Goal: Information Seeking & Learning: Learn about a topic

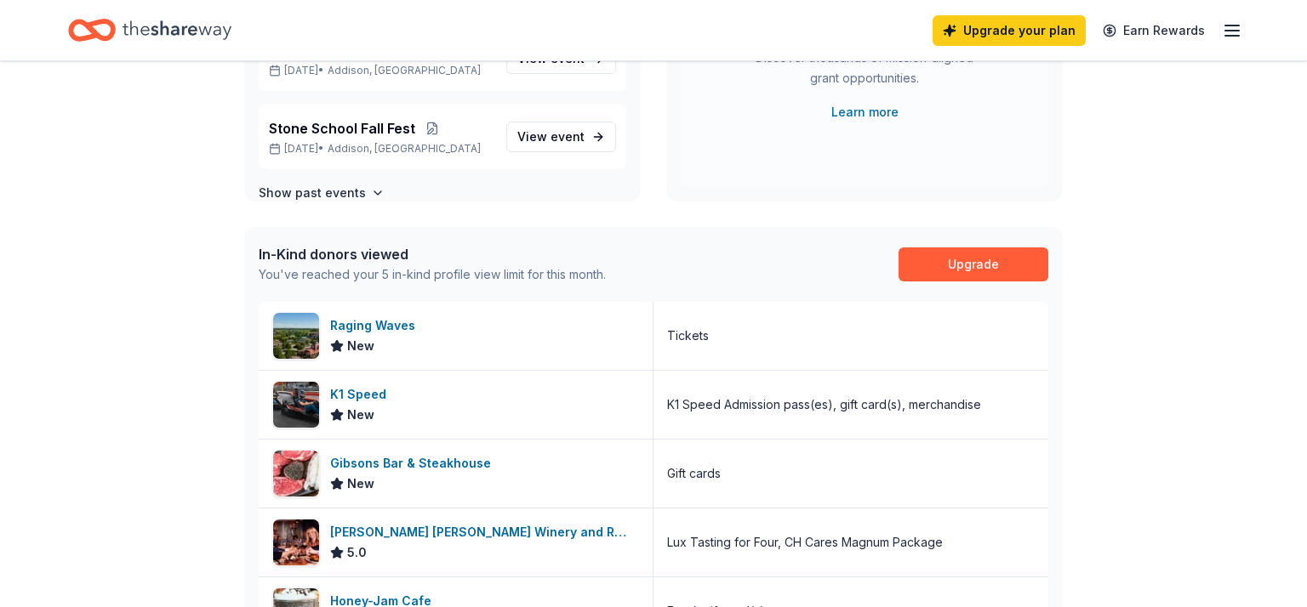
scroll to position [306, 0]
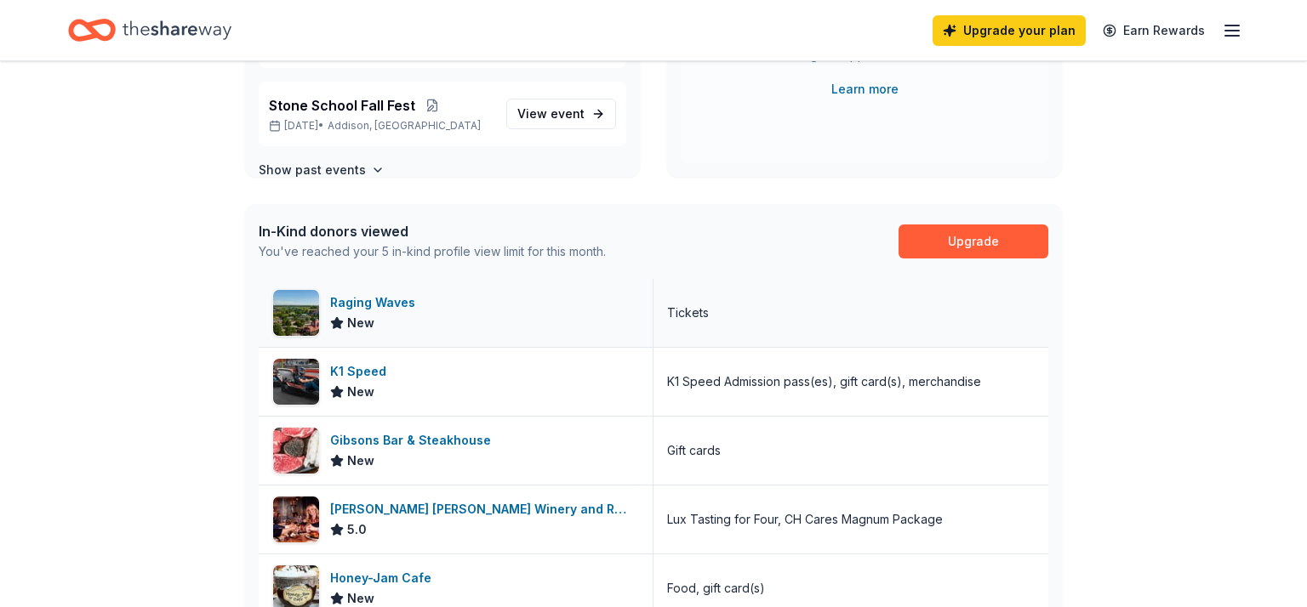
click at [358, 295] on div "Raging Waves" at bounding box center [376, 303] width 92 height 20
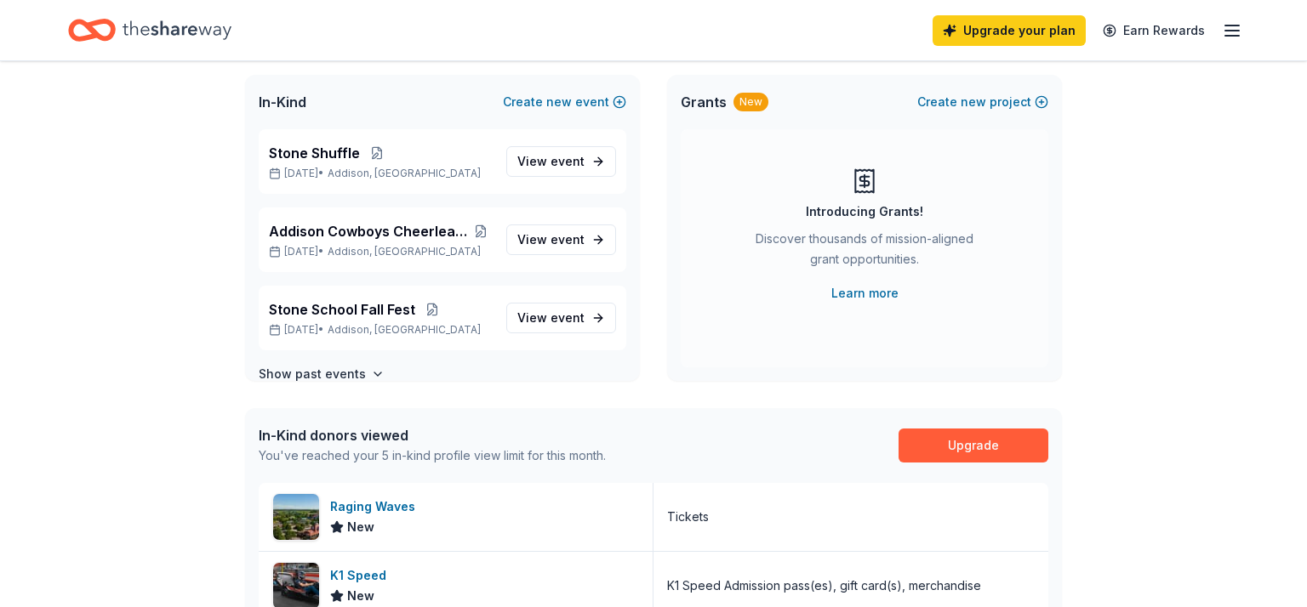
scroll to position [0, 0]
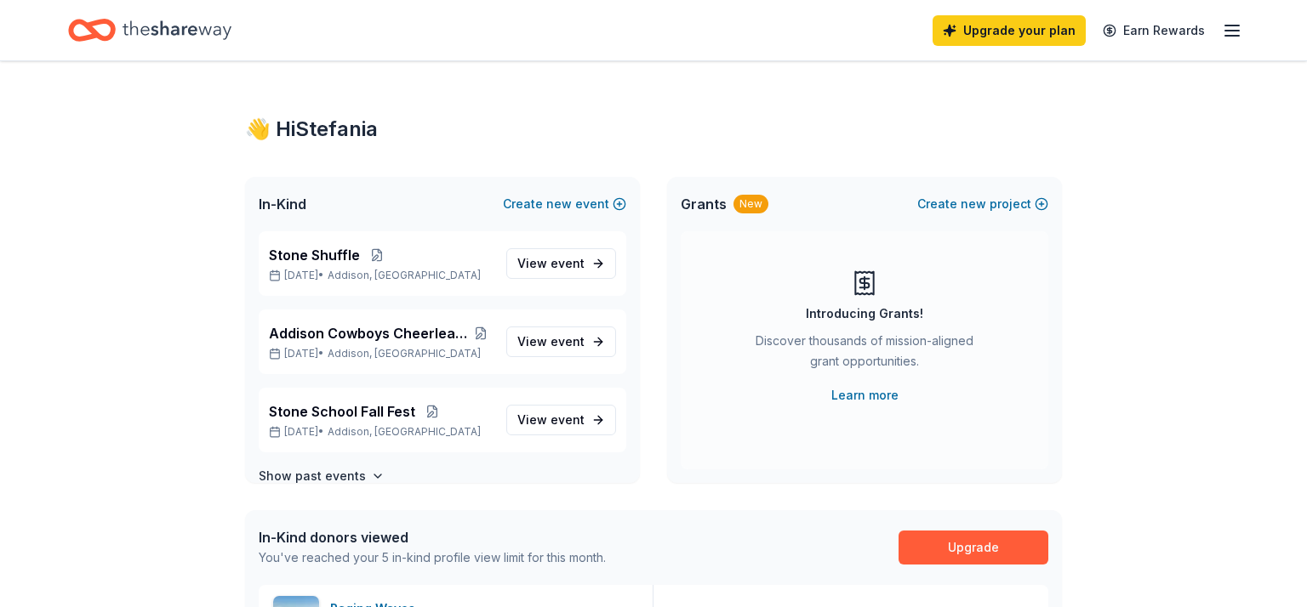
click at [1229, 37] on icon "button" at bounding box center [1232, 30] width 20 height 20
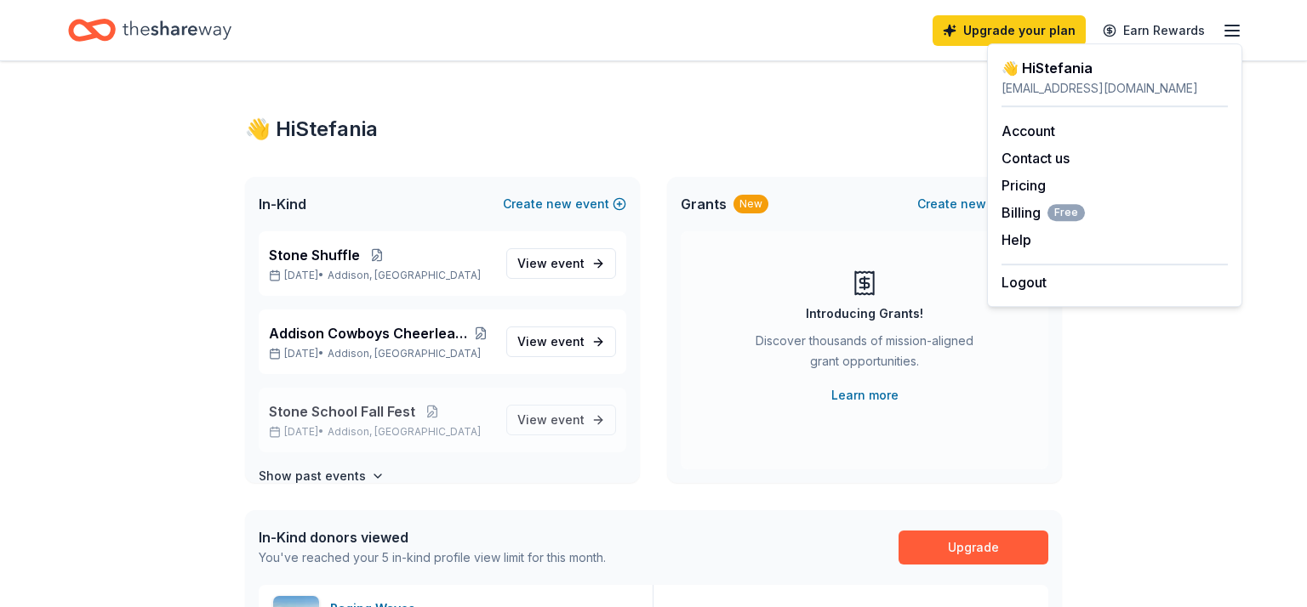
click at [339, 413] on span "Stone School Fall Fest" at bounding box center [342, 412] width 146 height 20
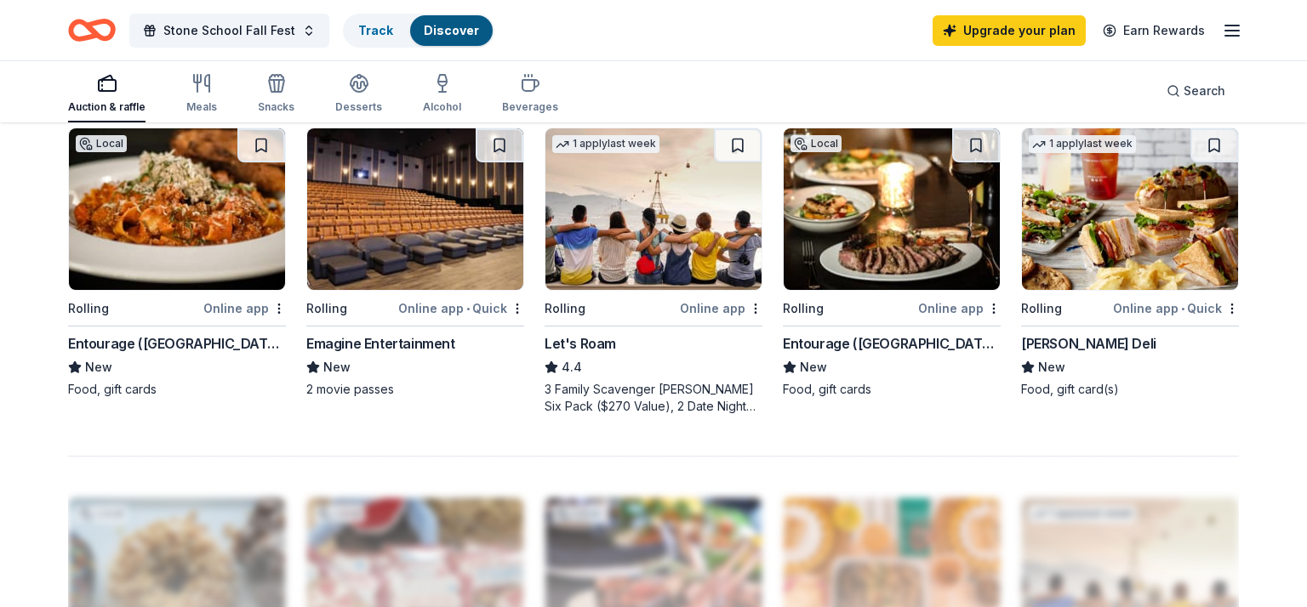
scroll to position [1172, 0]
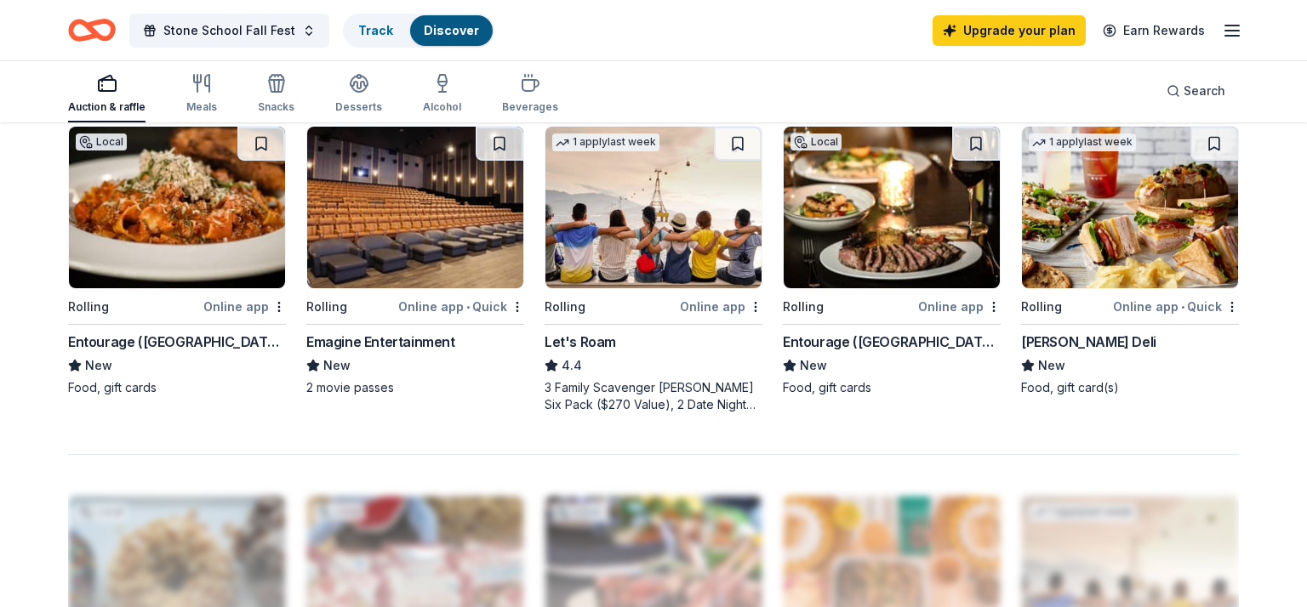
click at [383, 345] on div "Emagine Entertainment" at bounding box center [380, 342] width 149 height 20
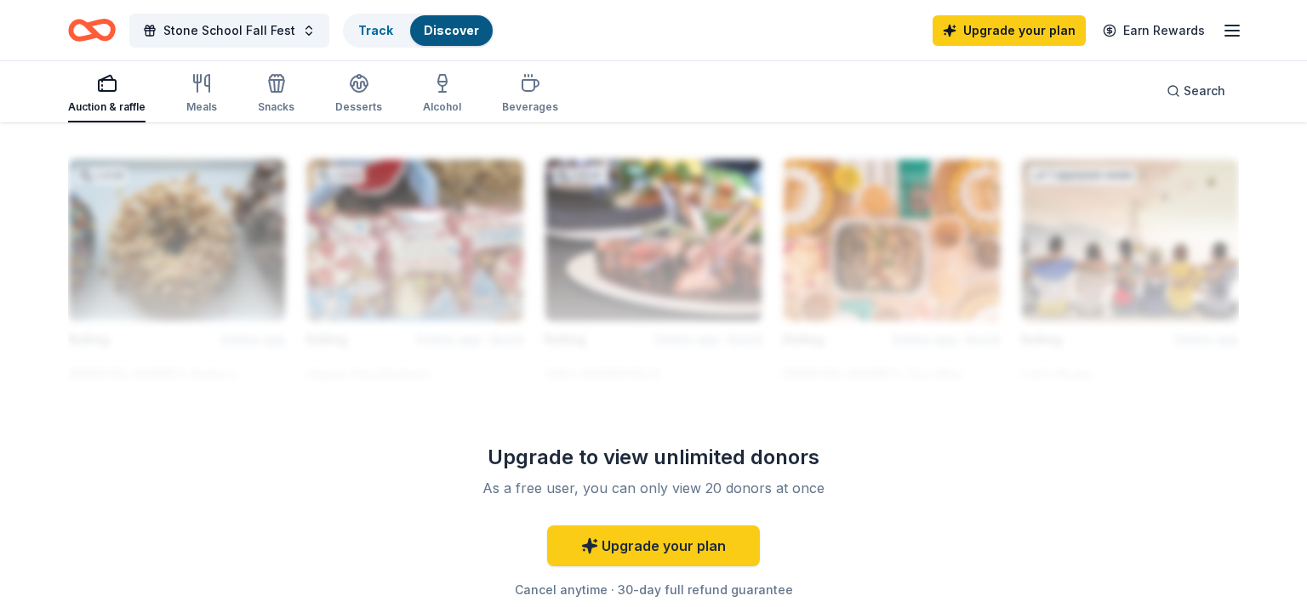
scroll to position [1501, 0]
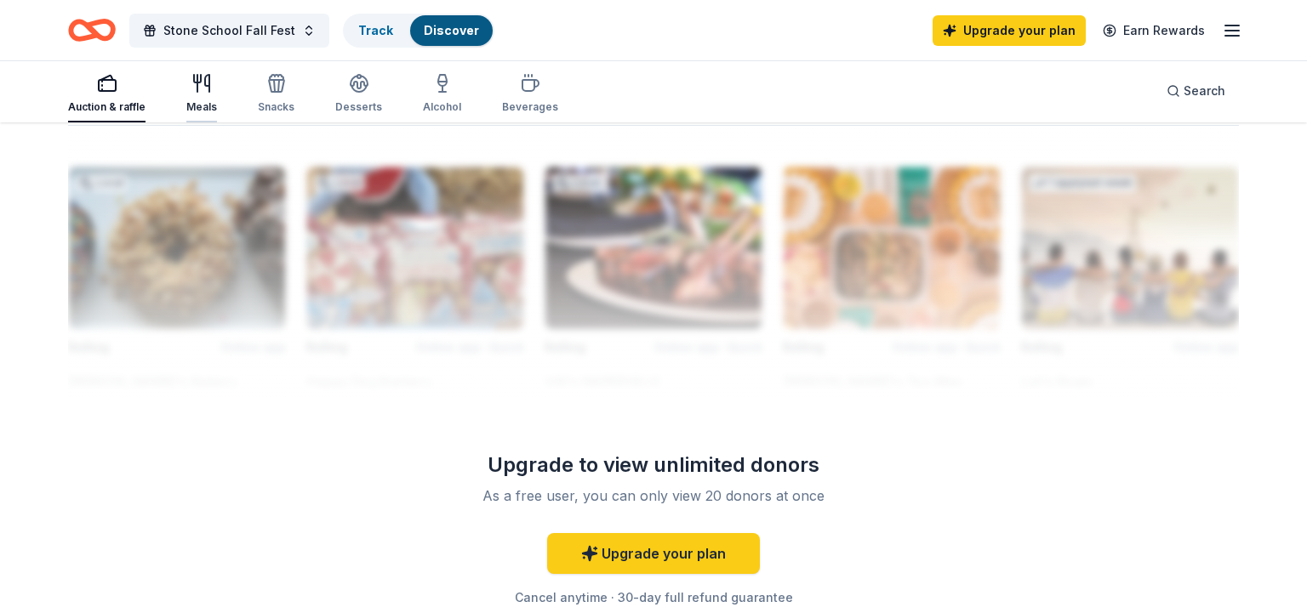
click at [186, 106] on div "Meals" at bounding box center [201, 107] width 31 height 14
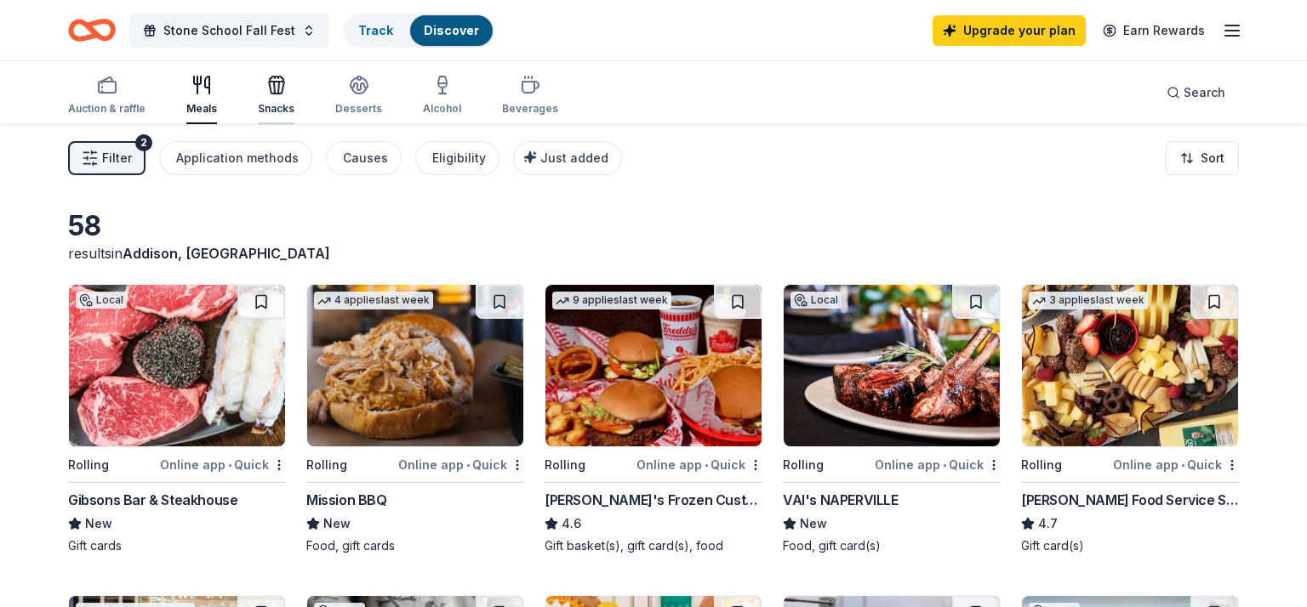
click at [266, 95] on div "Snacks" at bounding box center [276, 95] width 37 height 41
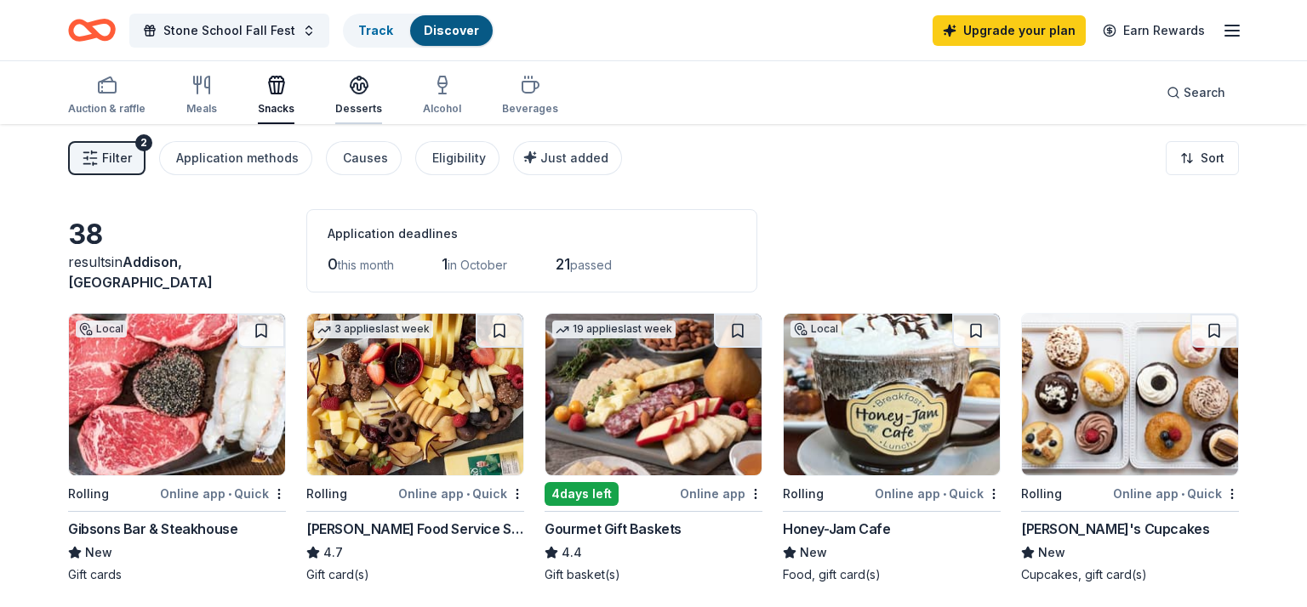
click at [354, 113] on div "Desserts" at bounding box center [358, 109] width 47 height 14
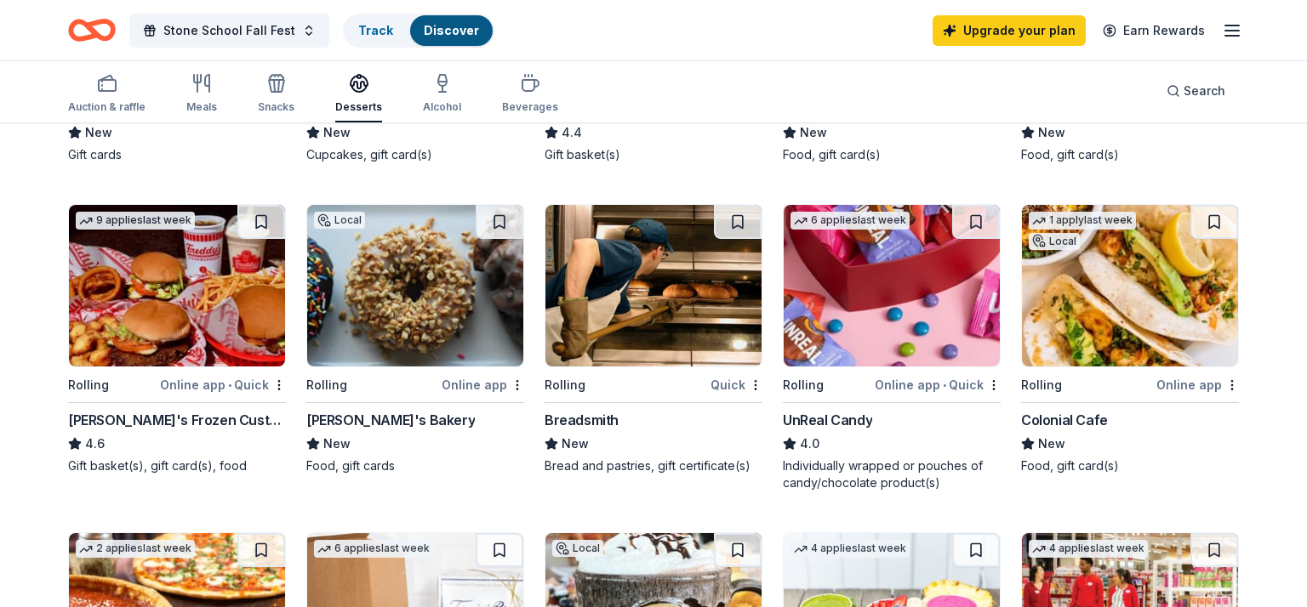
scroll to position [428, 0]
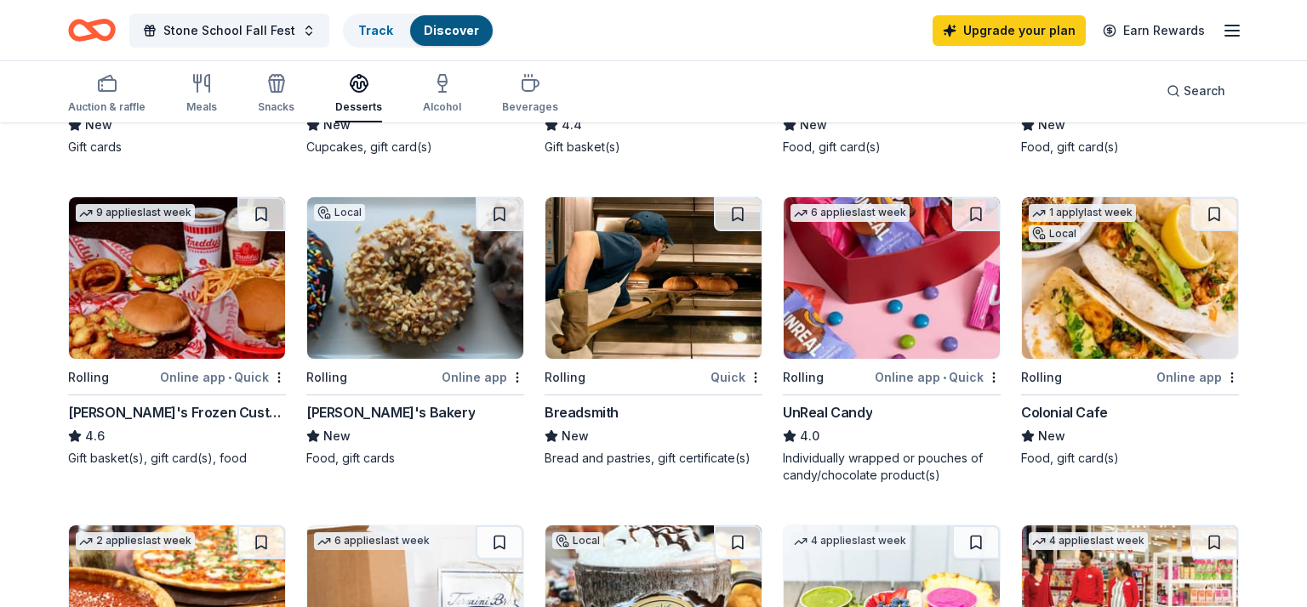
click at [205, 405] on div "[PERSON_NAME]'s Frozen Custard & Steakburgers" at bounding box center [177, 412] width 218 height 20
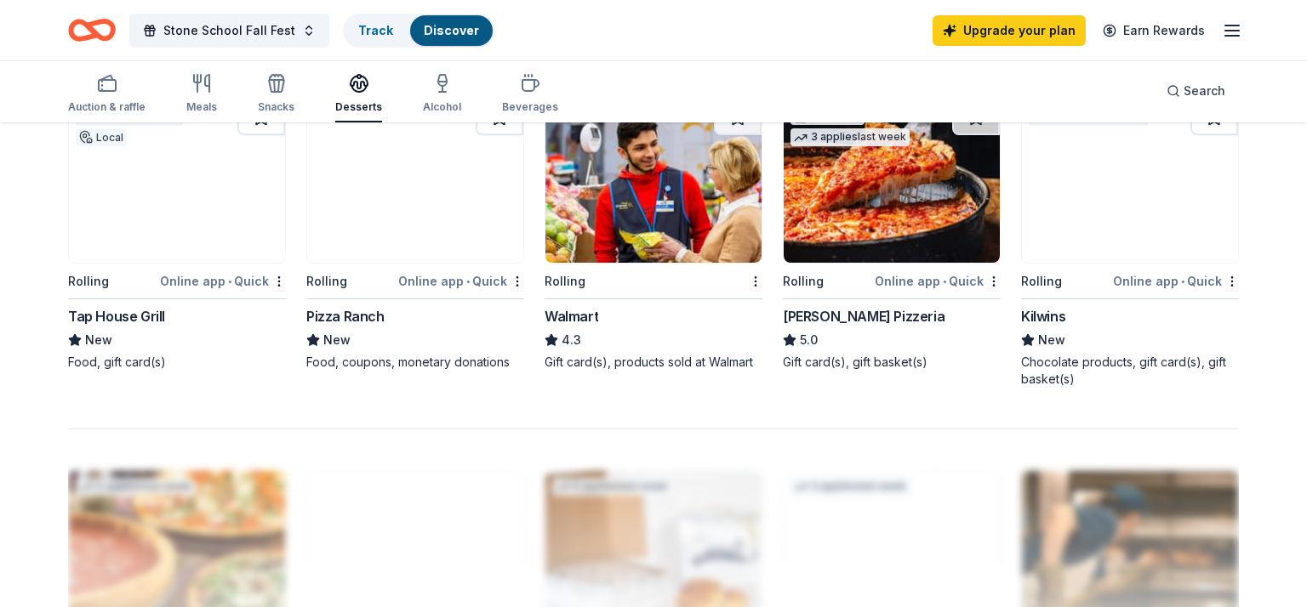
scroll to position [1189, 0]
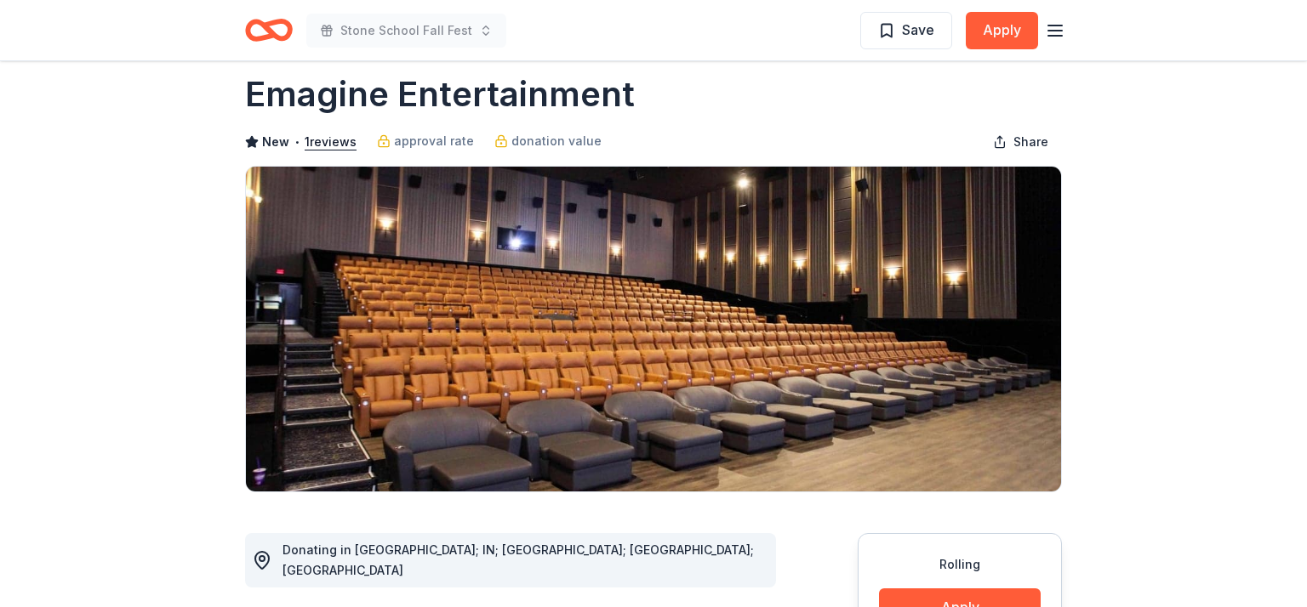
scroll to position [26, 0]
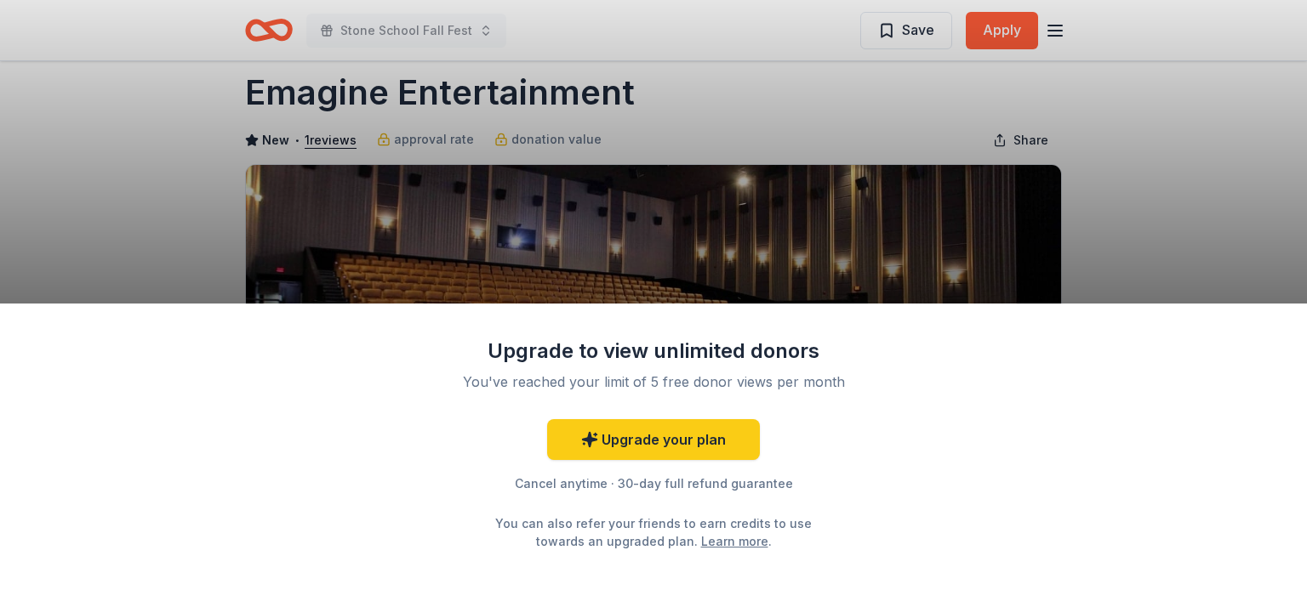
click at [1002, 188] on div "Upgrade to view unlimited donors You've reached your limit of 5 free donor view…" at bounding box center [653, 303] width 1307 height 607
drag, startPoint x: 651, startPoint y: 81, endPoint x: 305, endPoint y: 74, distance: 346.3
click at [308, 76] on div "Upgrade to view unlimited donors You've reached your limit of 5 free donor view…" at bounding box center [653, 303] width 1307 height 607
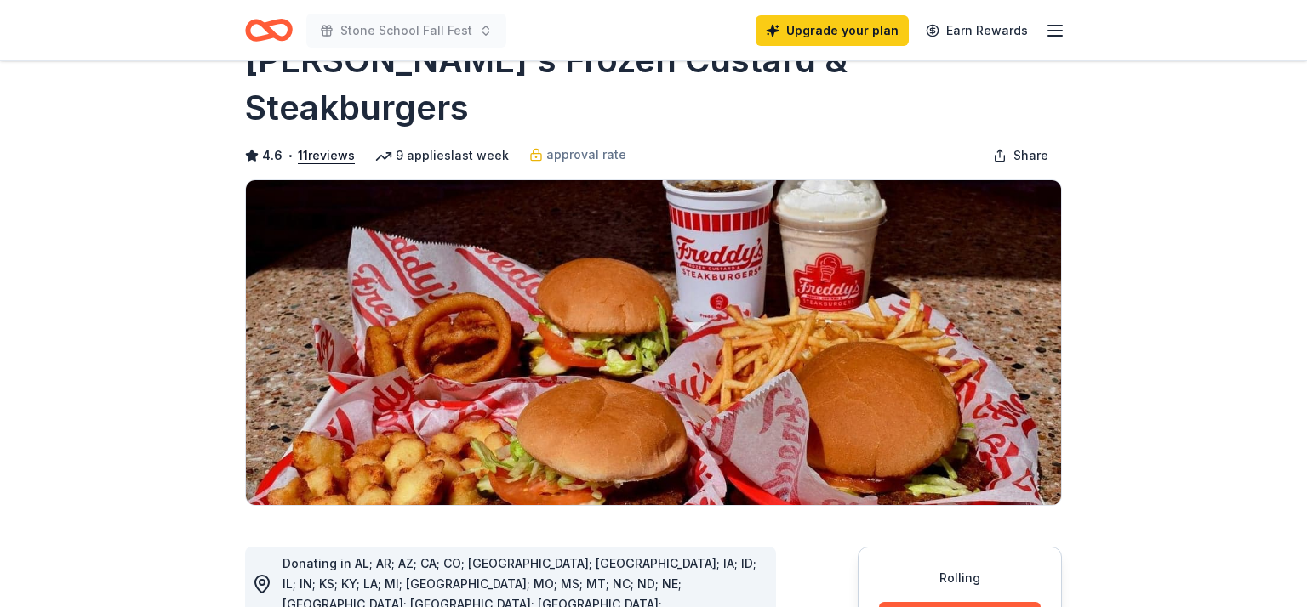
scroll to position [92, 0]
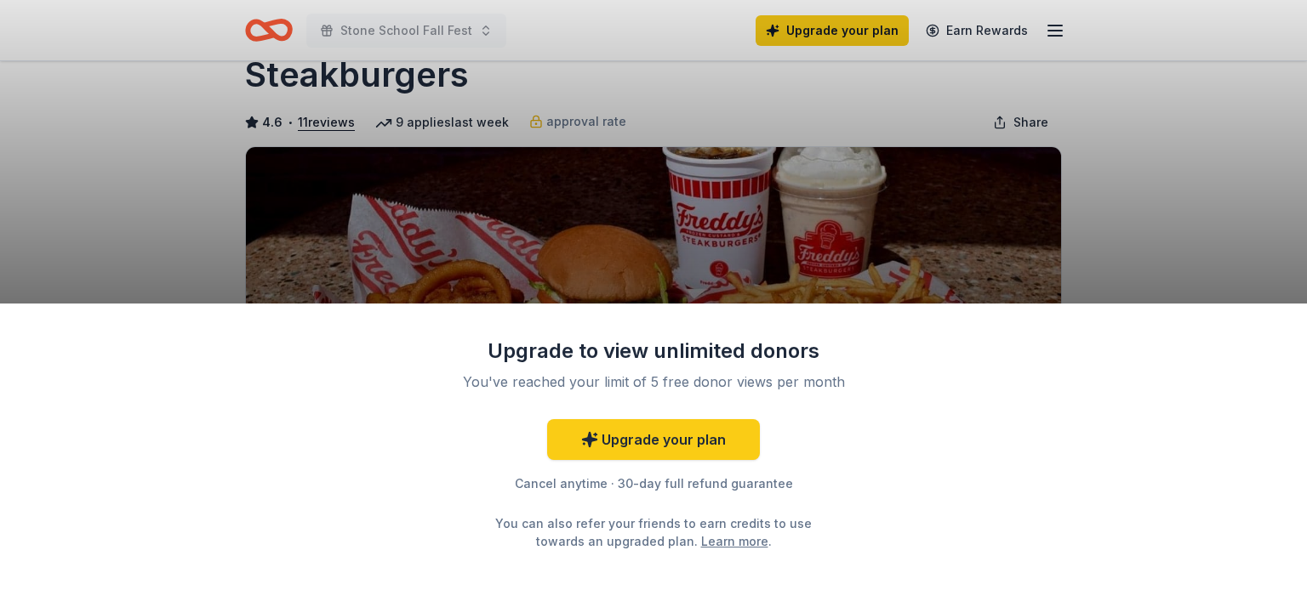
click at [1021, 181] on div "Upgrade to view unlimited donors You've reached your limit of 5 free donor view…" at bounding box center [653, 303] width 1307 height 607
